Goal: Transaction & Acquisition: Obtain resource

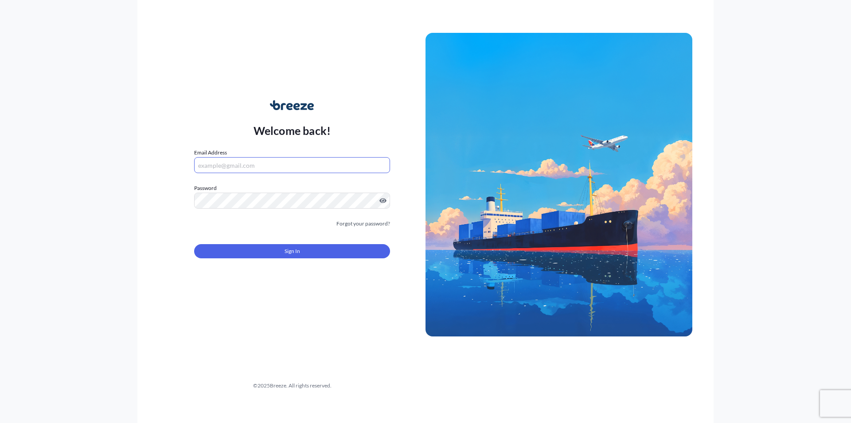
click at [272, 164] on input "Email Address" at bounding box center [292, 165] width 196 height 16
type input "[EMAIL_ADDRESS][DOMAIN_NAME]"
click at [165, 207] on div "Welcome back! Email Address [EMAIL_ADDRESS][DOMAIN_NAME] Password Must include:…" at bounding box center [292, 184] width 267 height 204
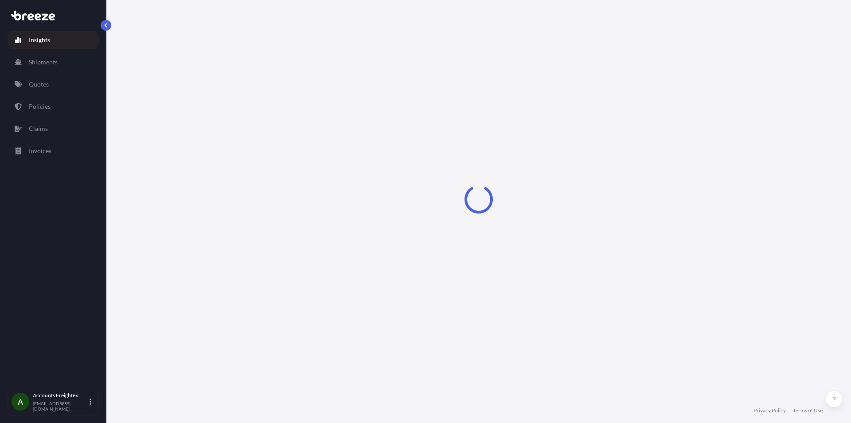
select select "2025"
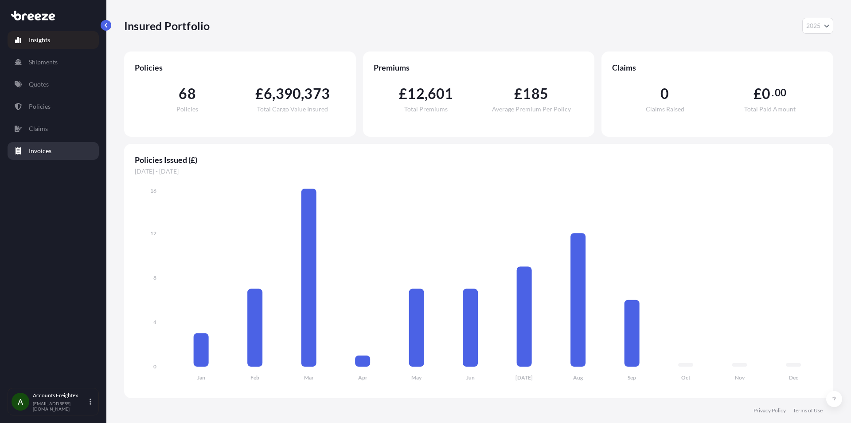
click at [48, 152] on p "Invoices" at bounding box center [40, 150] width 23 height 9
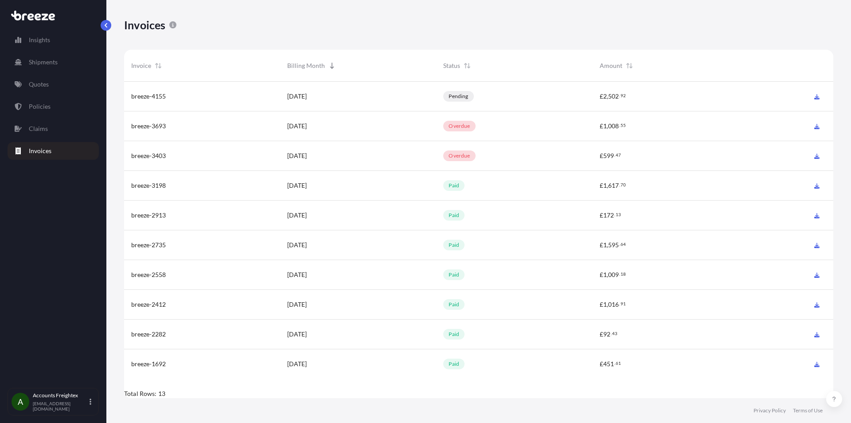
scroll to position [318, 703]
click at [159, 98] on span "breeze-4155" at bounding box center [148, 96] width 35 height 9
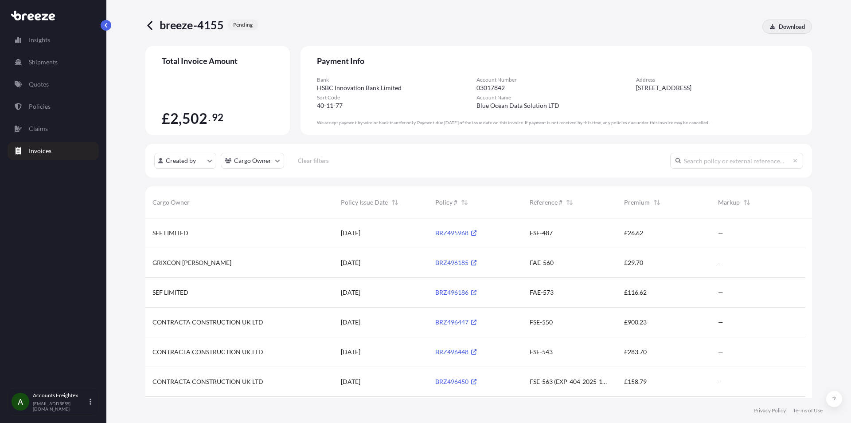
click at [779, 30] on p "Download" at bounding box center [792, 26] width 26 height 9
drag, startPoint x: 468, startPoint y: 263, endPoint x: 433, endPoint y: 261, distance: 35.5
click at [433, 261] on div "BRZ496185" at bounding box center [475, 263] width 94 height 30
drag, startPoint x: 434, startPoint y: 261, endPoint x: 441, endPoint y: 274, distance: 14.7
drag, startPoint x: 441, startPoint y: 274, endPoint x: 407, endPoint y: 247, distance: 42.9
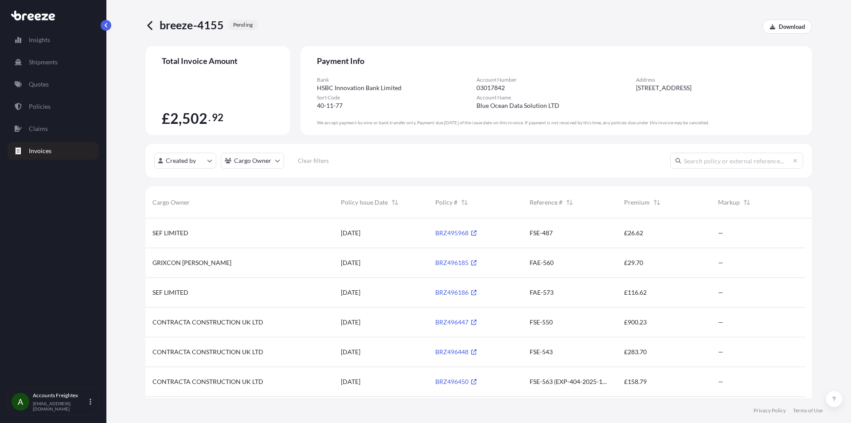
click at [409, 249] on div "[DATE]" at bounding box center [381, 263] width 94 height 30
drag, startPoint x: 470, startPoint y: 261, endPoint x: 434, endPoint y: 261, distance: 35.5
click at [434, 261] on div "BRZ496185" at bounding box center [475, 263] width 94 height 30
copy link "BRZ496185"
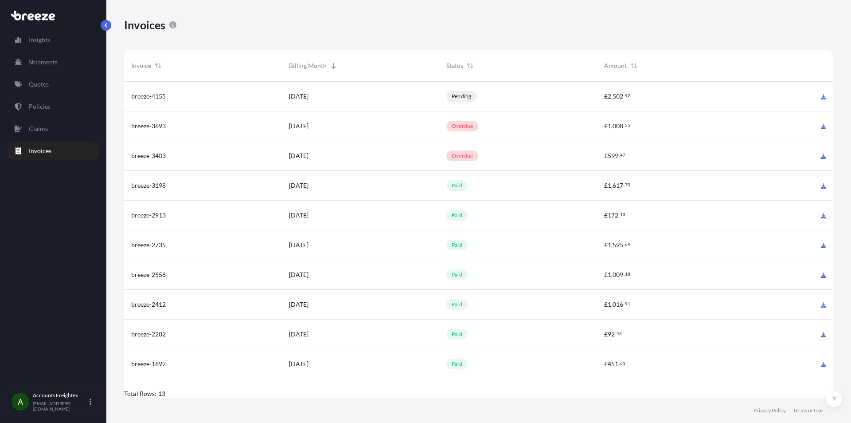
scroll to position [318, 703]
click at [148, 123] on span "breeze-3693" at bounding box center [148, 125] width 35 height 9
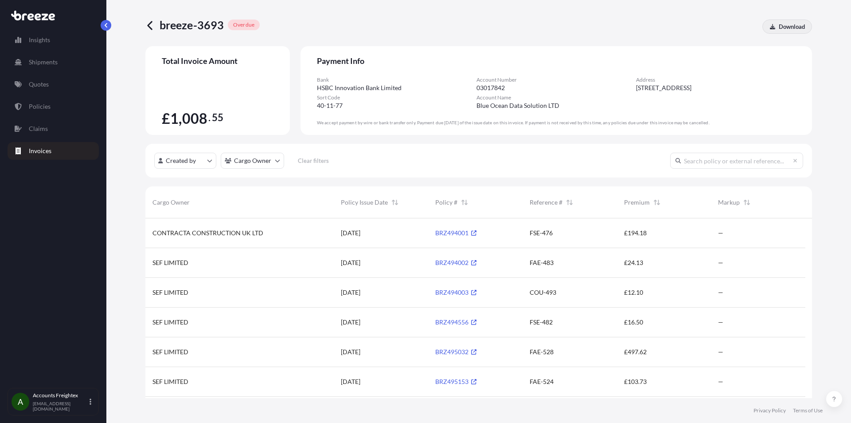
scroll to position [7, 7]
click at [792, 28] on p "Download" at bounding box center [792, 26] width 26 height 9
click at [81, 399] on p "Accounts Freightex" at bounding box center [60, 395] width 55 height 7
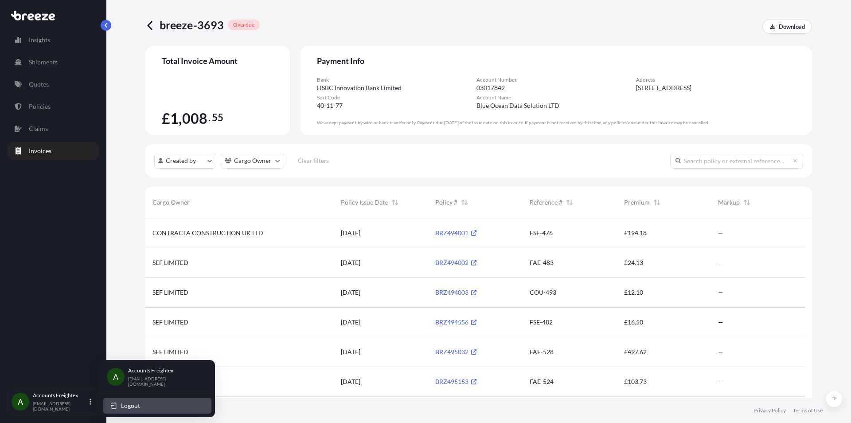
click at [124, 401] on span "Logout" at bounding box center [130, 405] width 19 height 9
